Goal: Task Accomplishment & Management: Complete application form

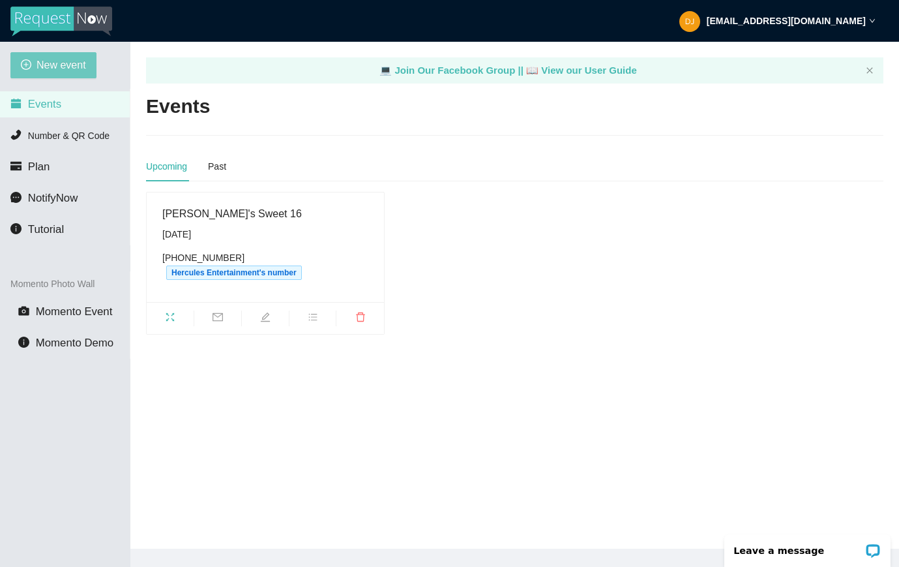
click at [59, 65] on span "New event" at bounding box center [62, 65] width 50 height 16
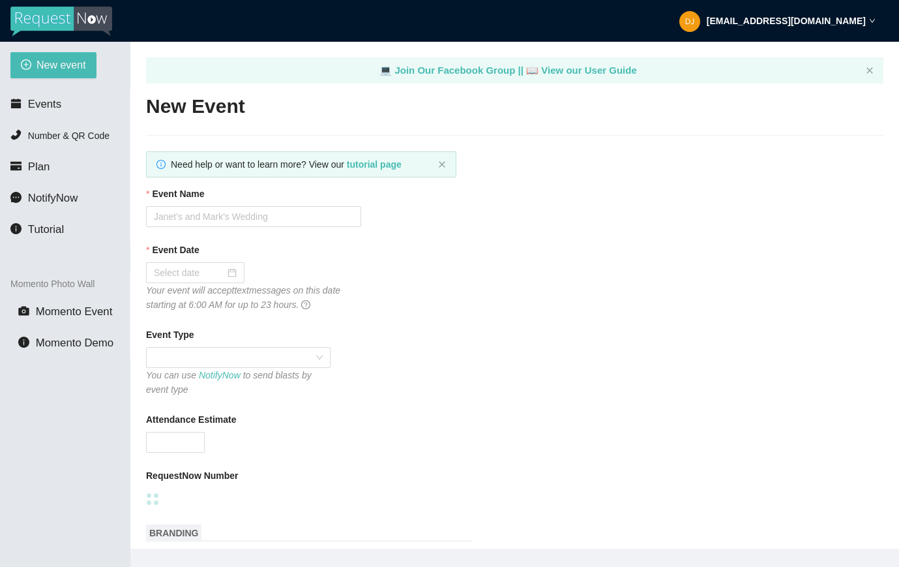
type textarea "[URL][DOMAIN_NAME]"
type textarea "Thanks for being a part of (Event)! Stay safe! Be LEGENDARY! -[PERSON_NAME] @he…"
click at [300, 212] on input "Event Name" at bounding box center [253, 216] width 215 height 21
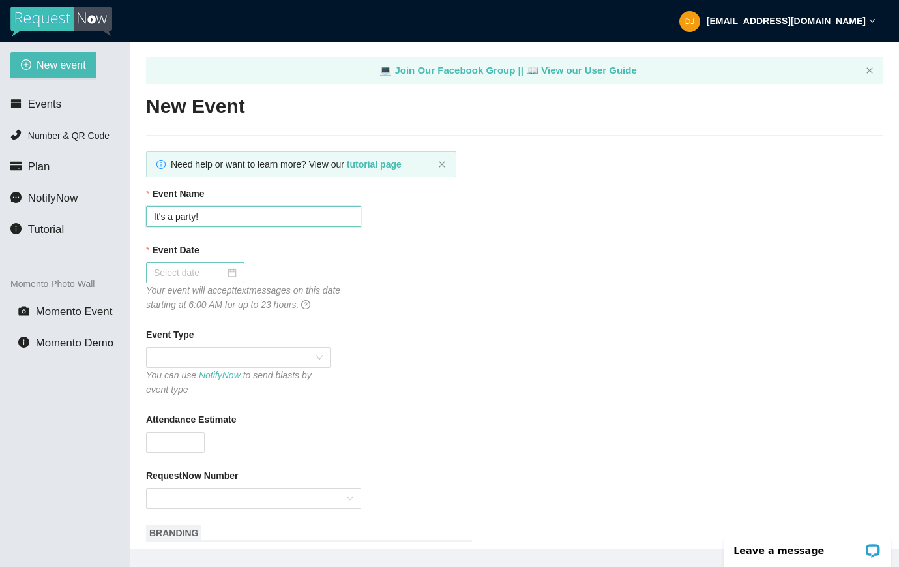
type input "It's a party!"
click at [229, 274] on div at bounding box center [195, 272] width 83 height 14
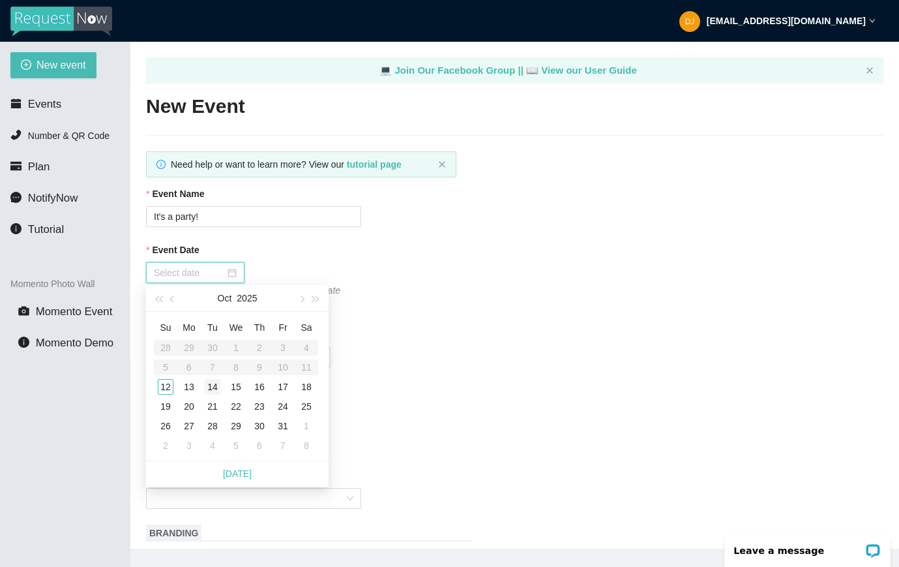
type input "[DATE]"
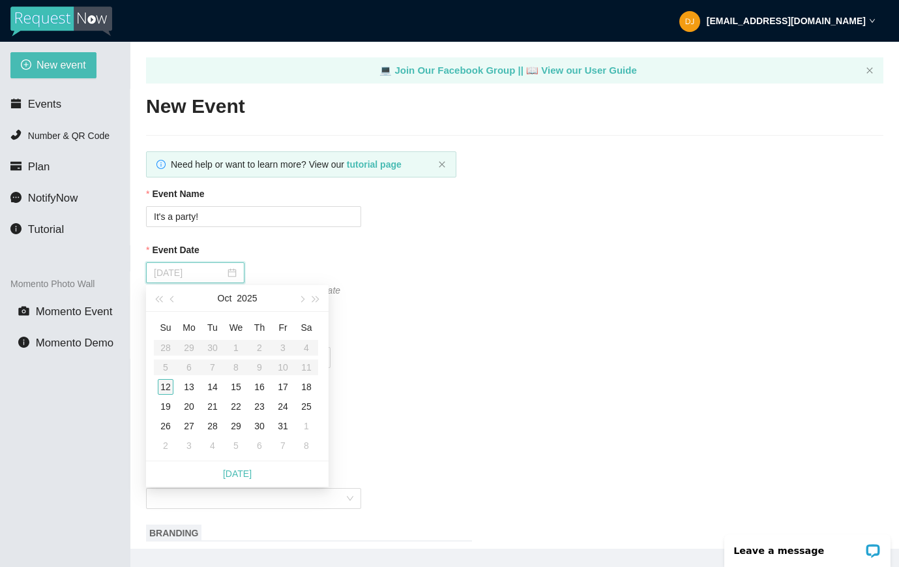
click at [165, 384] on div "12" at bounding box center [166, 387] width 16 height 16
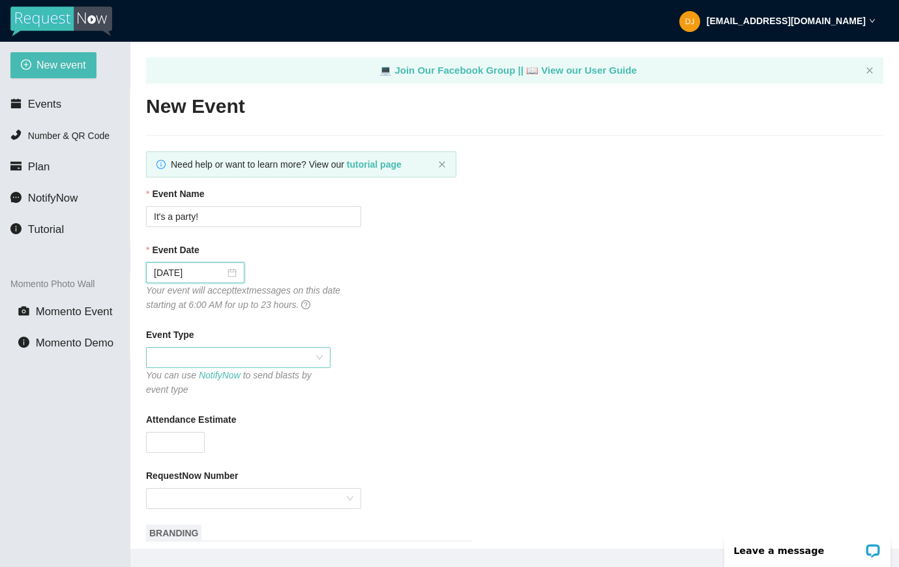
click at [320, 358] on span at bounding box center [238, 357] width 169 height 20
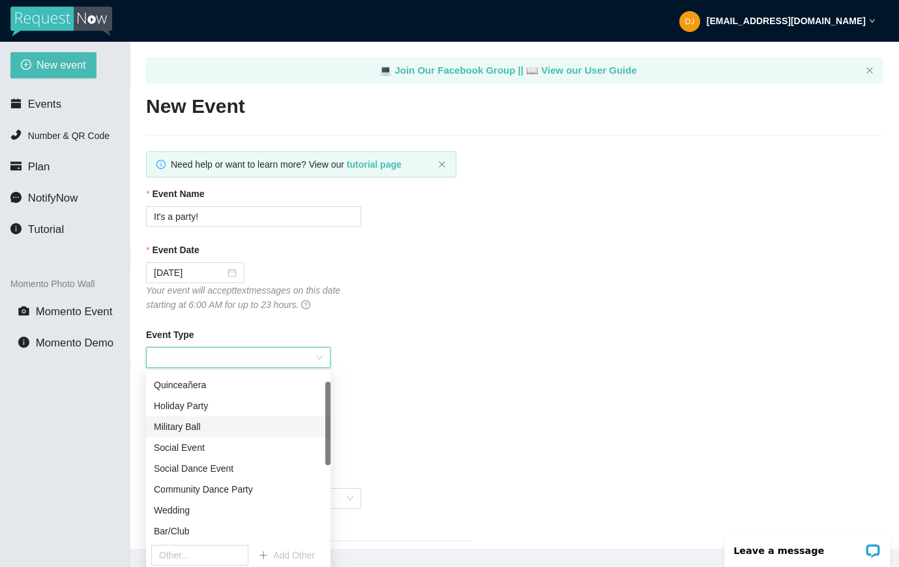
scroll to position [25, 0]
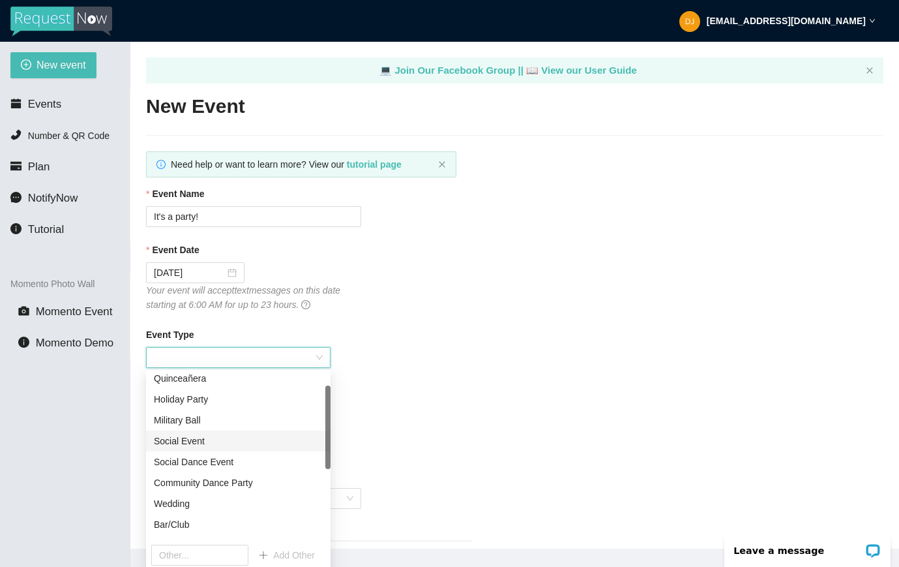
click at [253, 437] on div "Social Event" at bounding box center [238, 441] width 169 height 14
type textarea "Thanks for being a part of (Event)! Stay safe! Be LEGENDARY! -[PERSON_NAME] @he…"
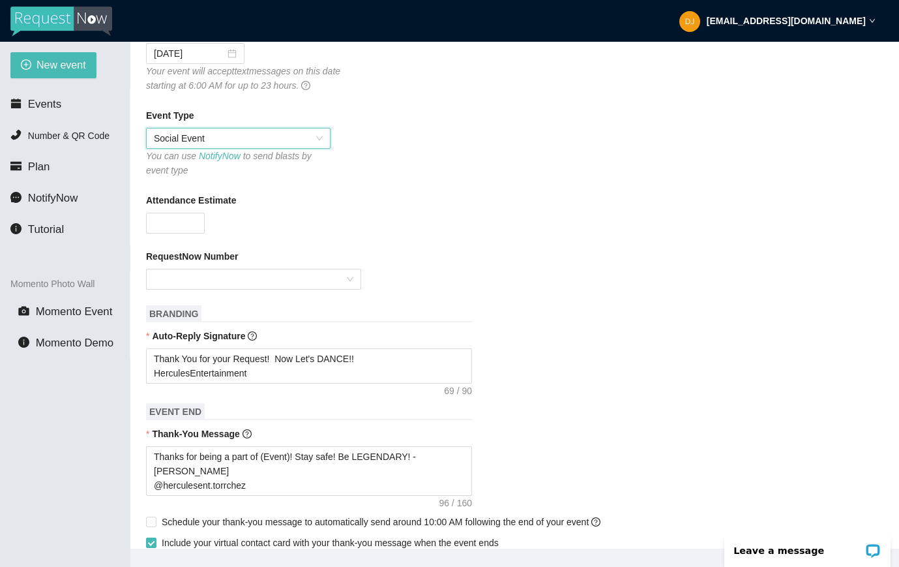
scroll to position [229, 0]
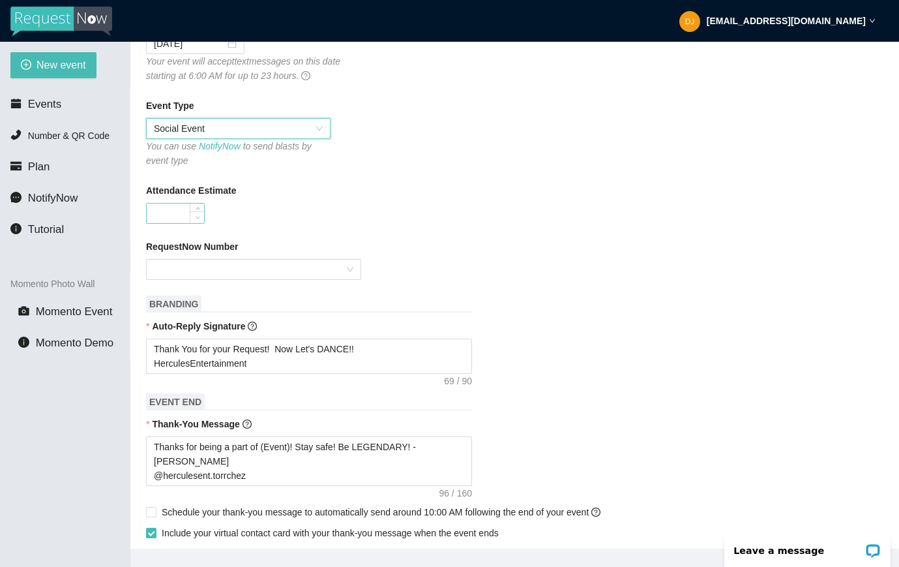
type input "0"
click at [191, 218] on span "Decrease Value" at bounding box center [197, 217] width 14 height 12
click at [349, 271] on div at bounding box center [253, 269] width 215 height 21
type input "50"
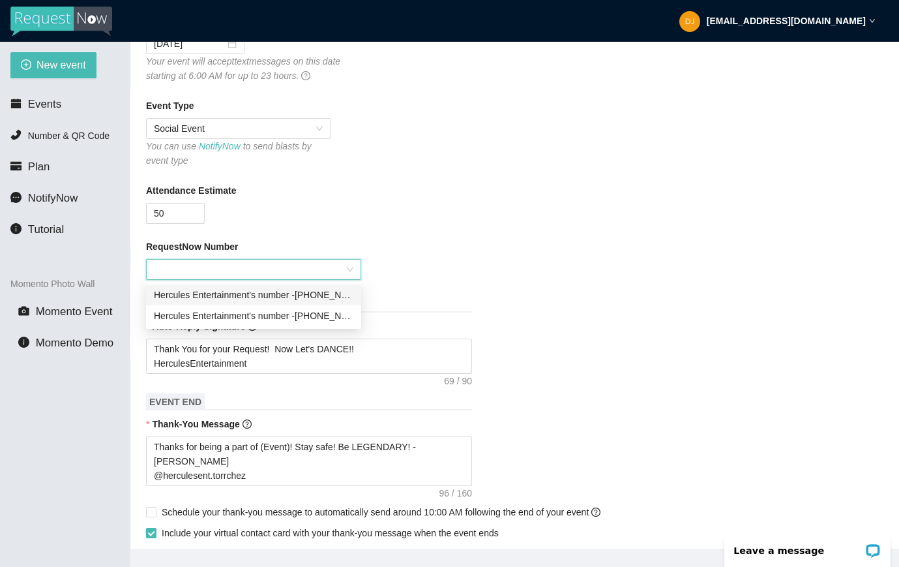
click at [331, 296] on div "Hercules Entertainment's number - [PHONE_NUMBER]" at bounding box center [254, 295] width 200 height 14
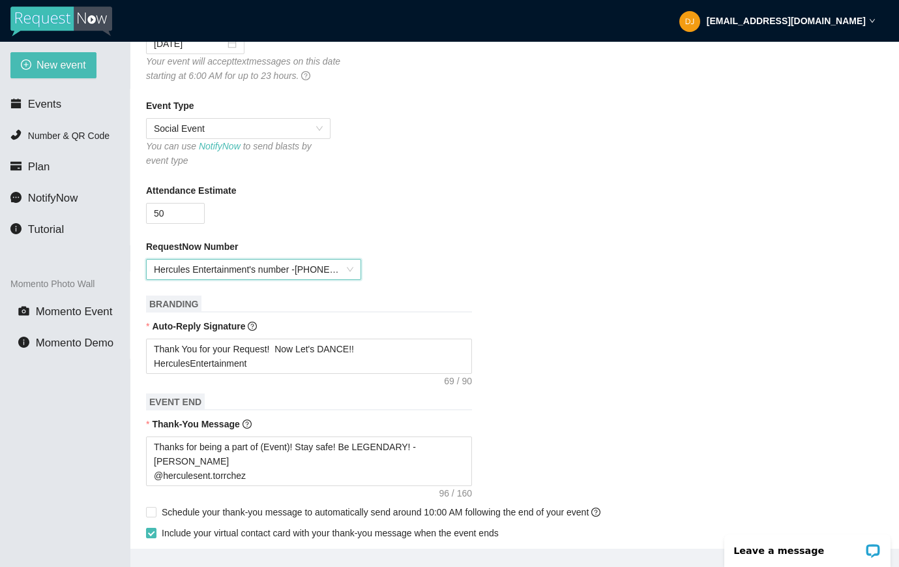
scroll to position [263, 0]
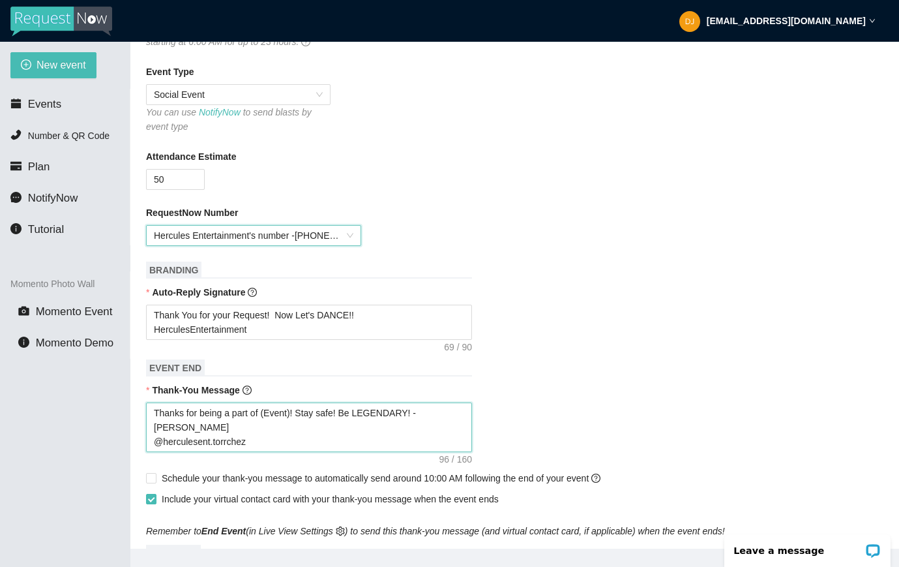
type textarea "Thanks for being a part of (Event)! Stay safe! Be LEGENDARY! -[PERSON_NAME] @he…"
click at [267, 409] on textarea "Thanks for being a part of (Event)! Stay safe! Be LEGENDARY! -[PERSON_NAME] @he…" at bounding box center [309, 427] width 326 height 50
type textarea "Thanks for being a part of Event)! Stay safe! Be LEGENDARY! -[PERSON_NAME] @her…"
type textarea "Thanks for being a part of tEvent)! Stay safe! Be LEGENDARY! -[PERSON_NAME] @he…"
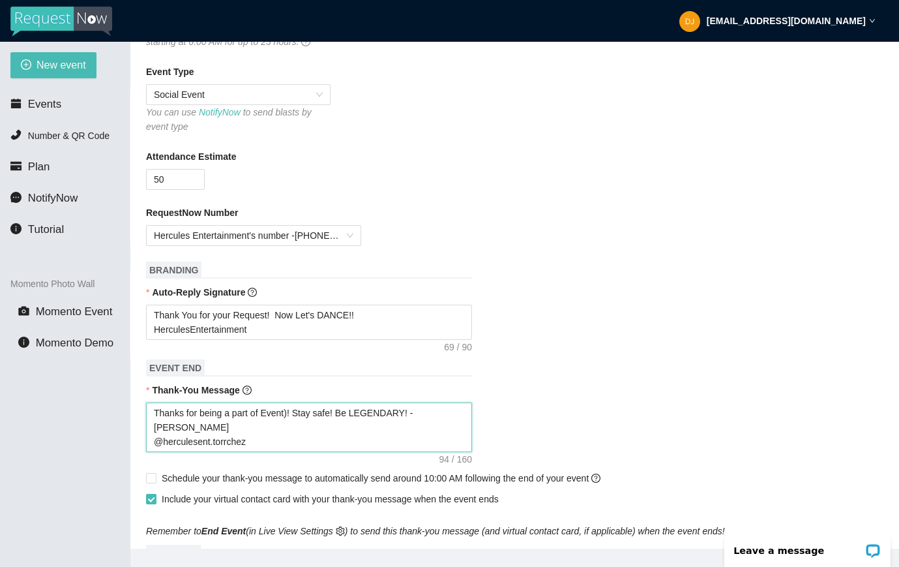
type textarea "Thanks for being a part of tEvent)! Stay safe! Be LEGENDARY! -[PERSON_NAME] @he…"
type textarea "Thanks for being a part of thEvent)! Stay safe! Be LEGENDARY! -[PERSON_NAME] @h…"
type textarea "Thanks for being a part of theEvent)! Stay safe! Be LEGENDARY! -[PERSON_NAME] @…"
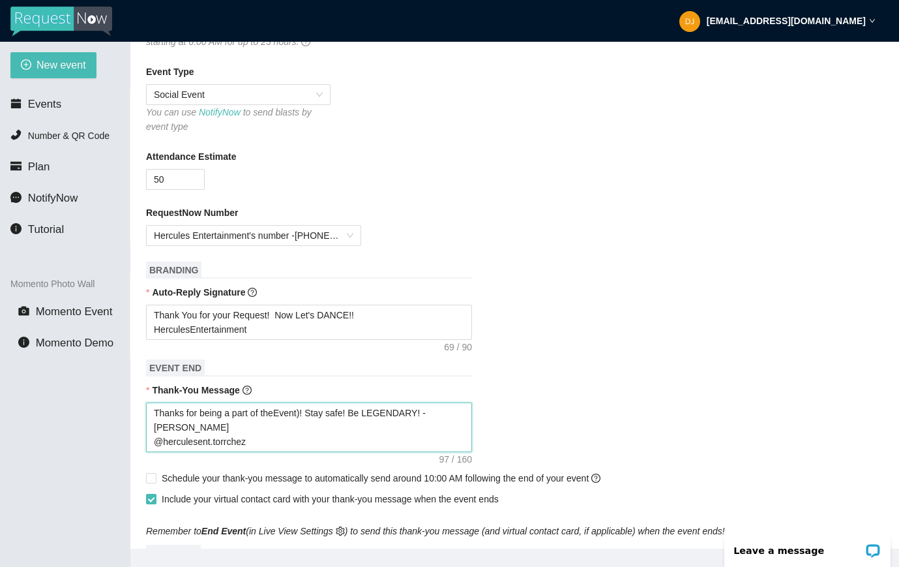
type textarea "Thanks for being a part of the Event)! Stay safe! Be LEGENDARY! -[PERSON_NAME] …"
click at [306, 412] on textarea "Thanks for being a part of the Event)! Stay safe! Be LEGENDARY! -[PERSON_NAME] …" at bounding box center [309, 427] width 326 height 50
type textarea "Thanks for being a part of the Event! Stay safe! Be LEGENDARY! -[PERSON_NAME] @…"
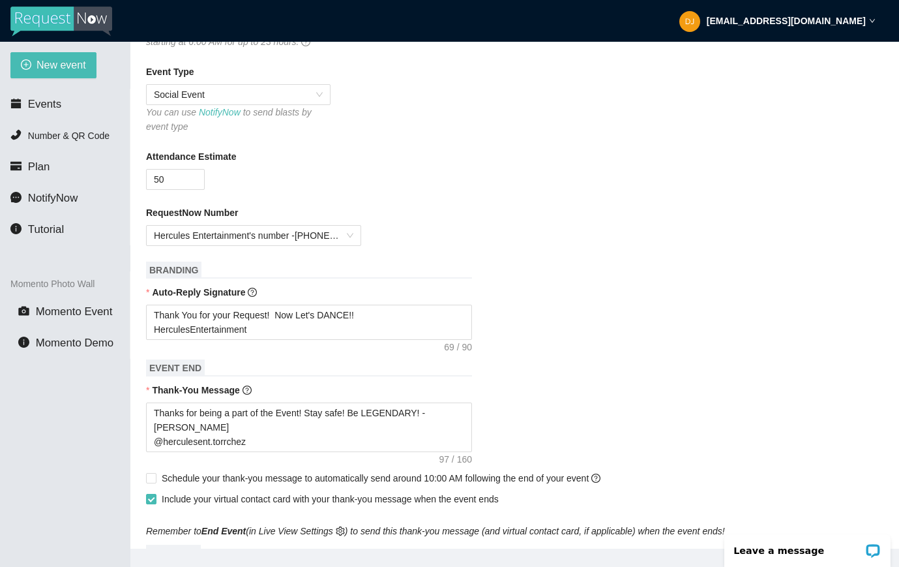
click at [649, 394] on div "Thank-You Message" at bounding box center [514, 393] width 737 height 20
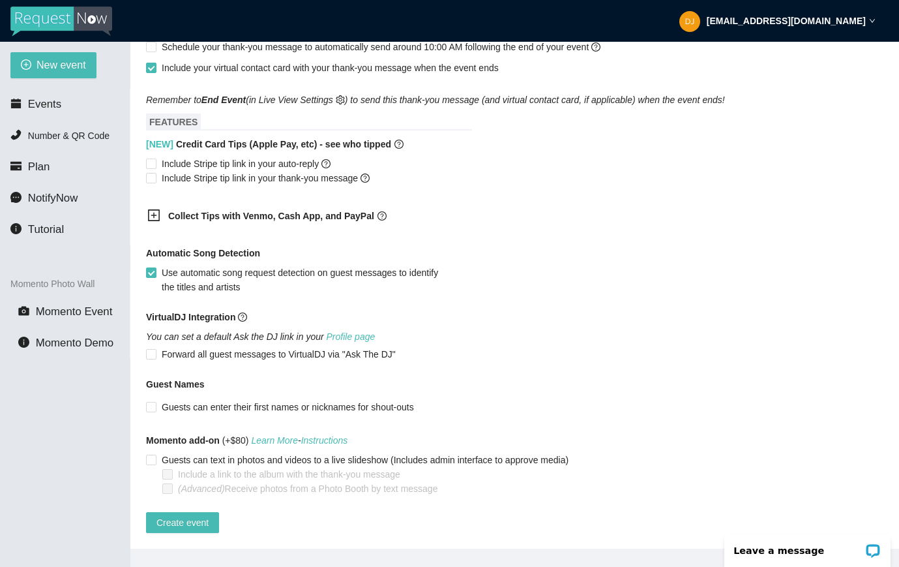
scroll to position [703, 0]
click at [196, 515] on span "Create event" at bounding box center [182, 522] width 52 height 14
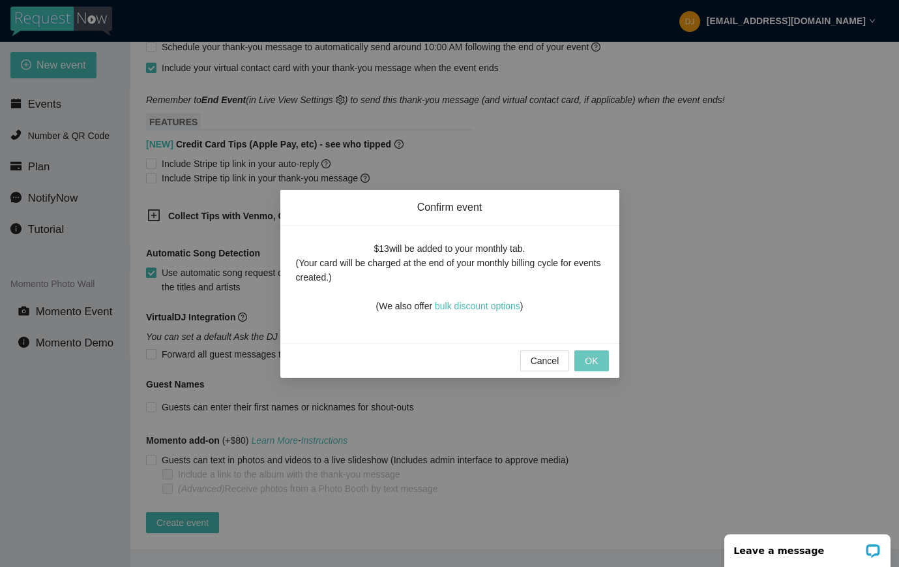
click at [600, 355] on button "OK" at bounding box center [591, 360] width 34 height 21
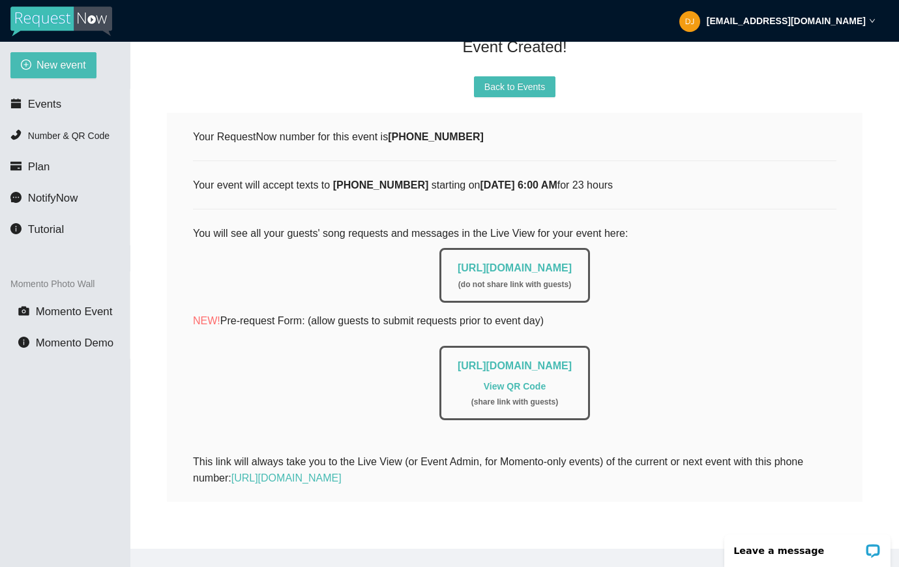
scroll to position [162, 0]
click at [542, 262] on link "[URL][DOMAIN_NAME]" at bounding box center [515, 267] width 114 height 11
